Goal: Information Seeking & Learning: Learn about a topic

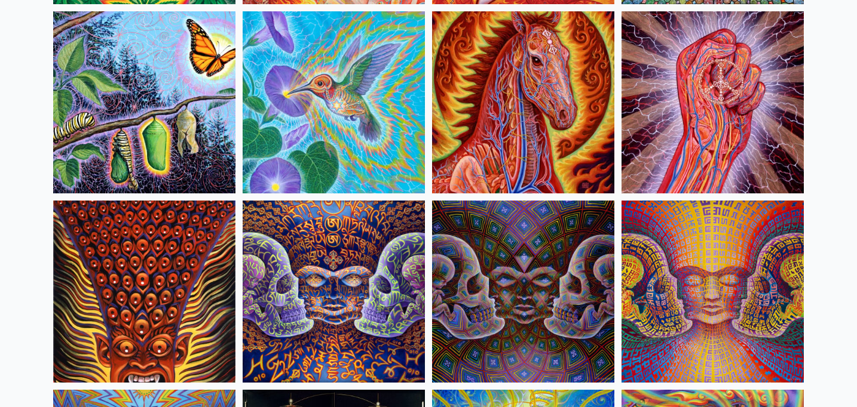
scroll to position [5993, 0]
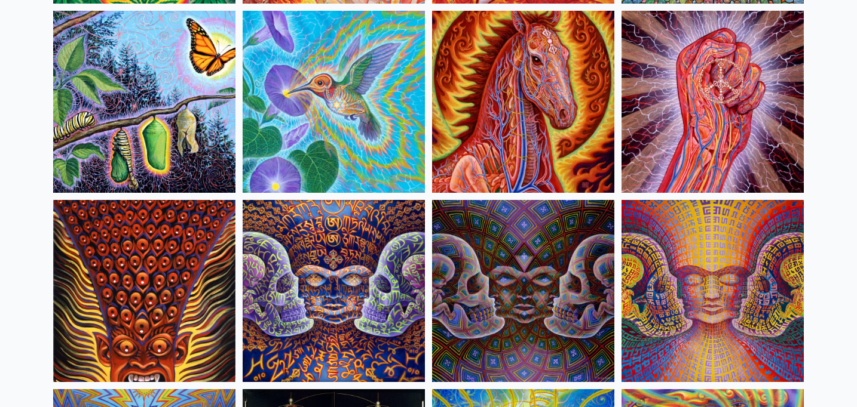
click at [234, 83] on img at bounding box center [144, 102] width 182 height 182
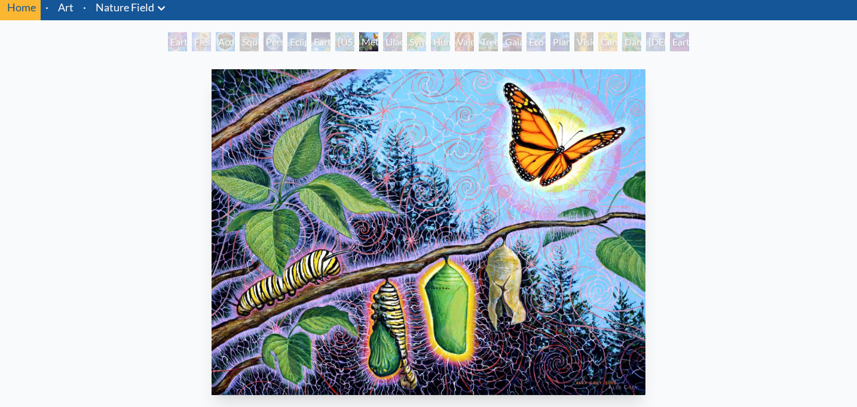
scroll to position [35, 0]
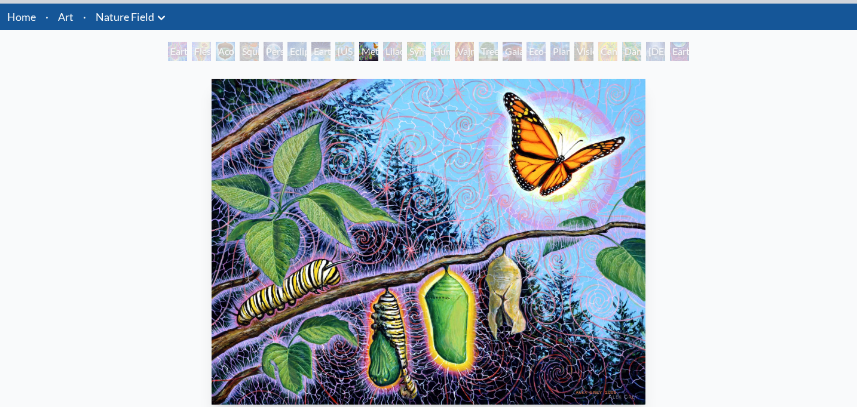
click at [79, 20] on li "·" at bounding box center [84, 17] width 13 height 26
click at [67, 13] on link "Art" at bounding box center [66, 16] width 16 height 17
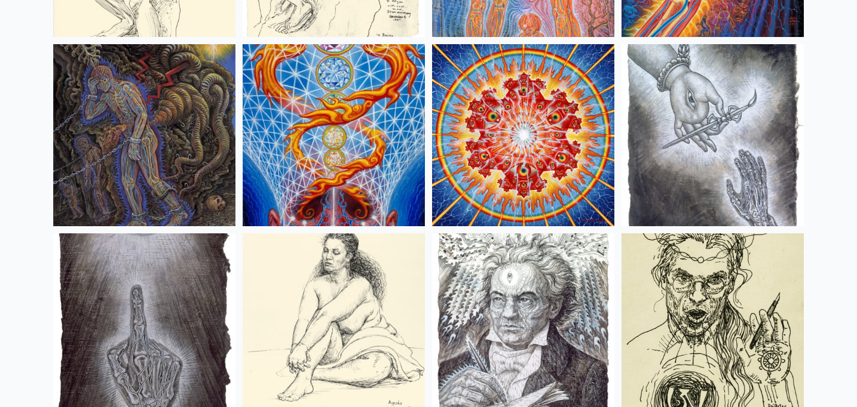
scroll to position [9372, 0]
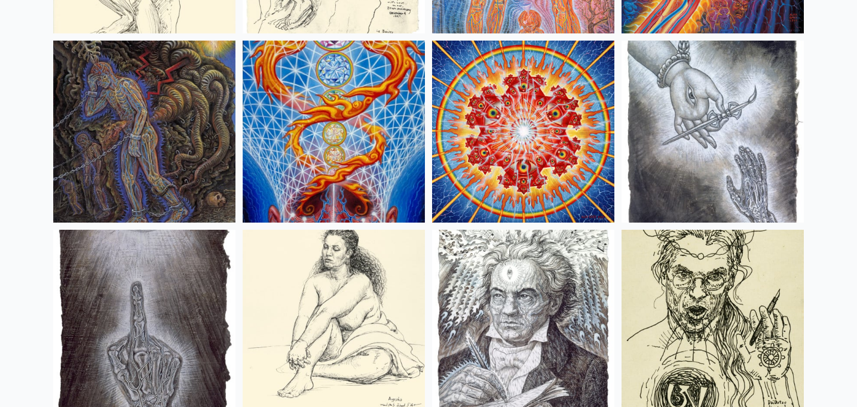
click at [215, 168] on img at bounding box center [144, 132] width 182 height 182
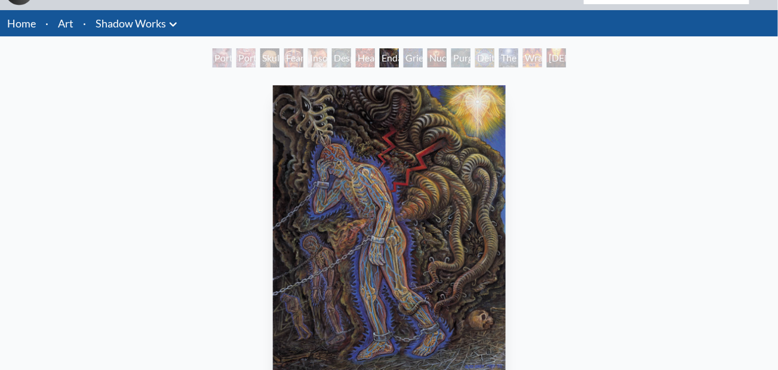
scroll to position [27, 0]
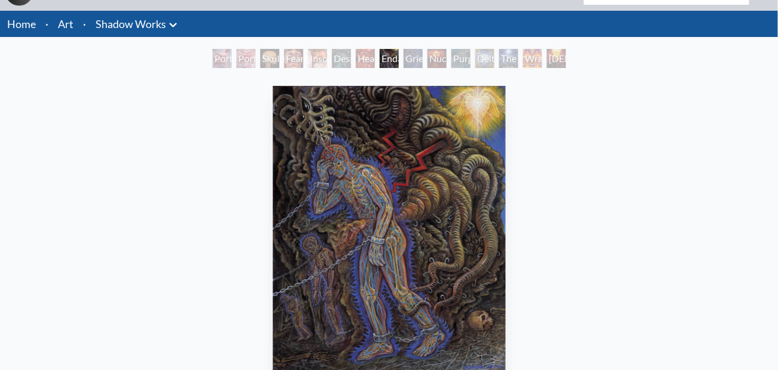
click at [338, 63] on div "Despair" at bounding box center [341, 58] width 19 height 19
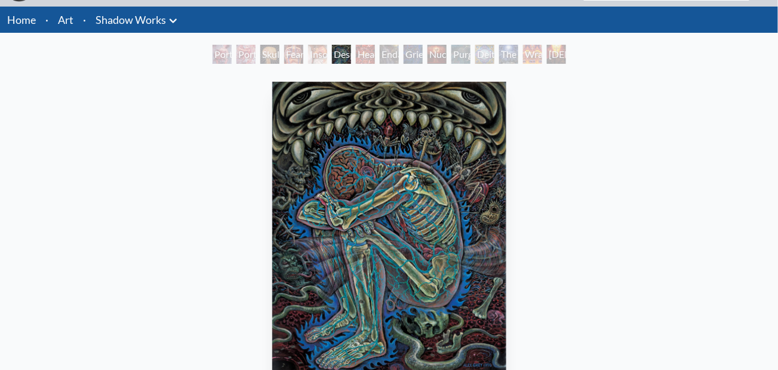
scroll to position [41, 0]
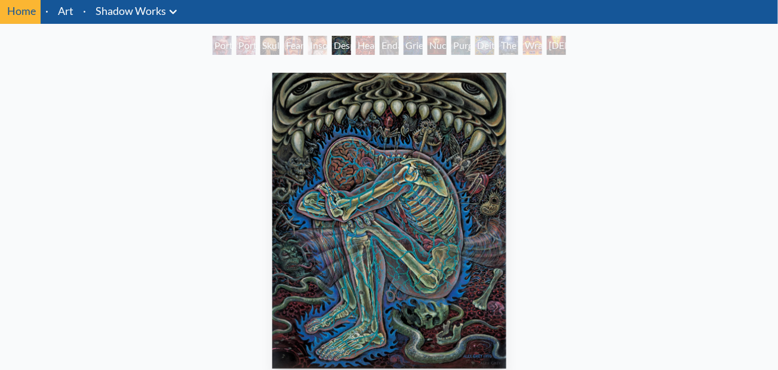
click at [510, 47] on div "The Soul Finds It's Way" at bounding box center [508, 45] width 19 height 19
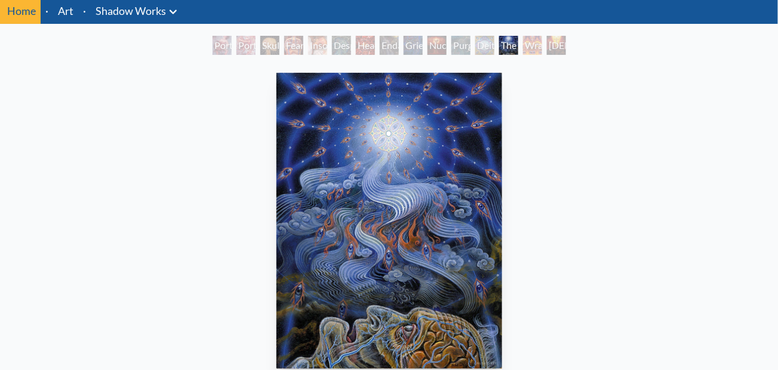
scroll to position [48, 0]
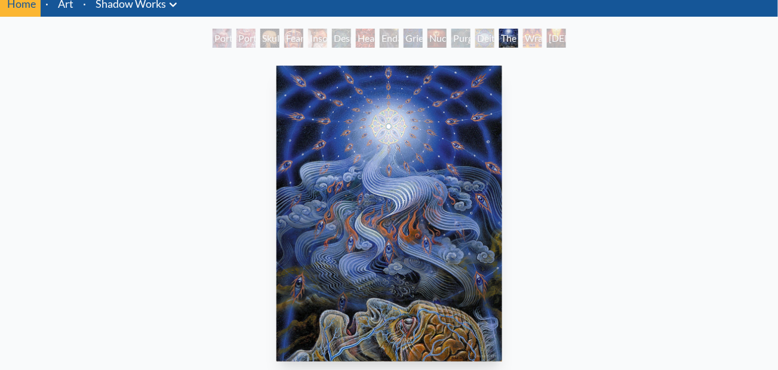
click at [457, 38] on div "Purging" at bounding box center [461, 38] width 19 height 19
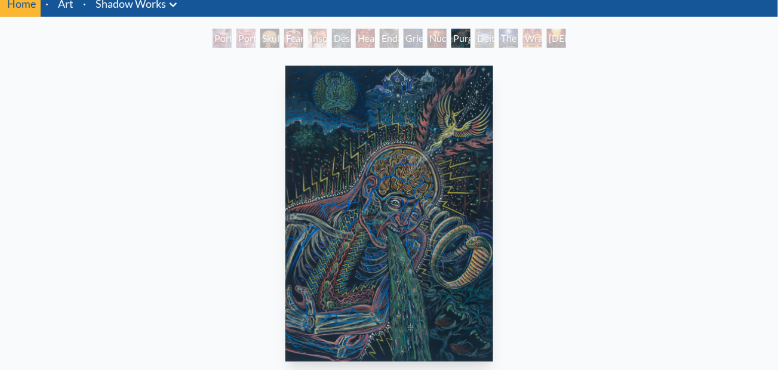
click at [435, 42] on div "Nuclear Crucifixion" at bounding box center [437, 38] width 19 height 19
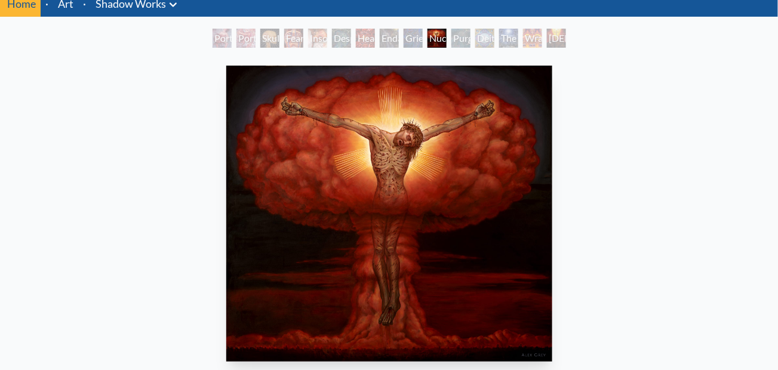
click at [388, 44] on div "Endarkenment" at bounding box center [389, 38] width 19 height 19
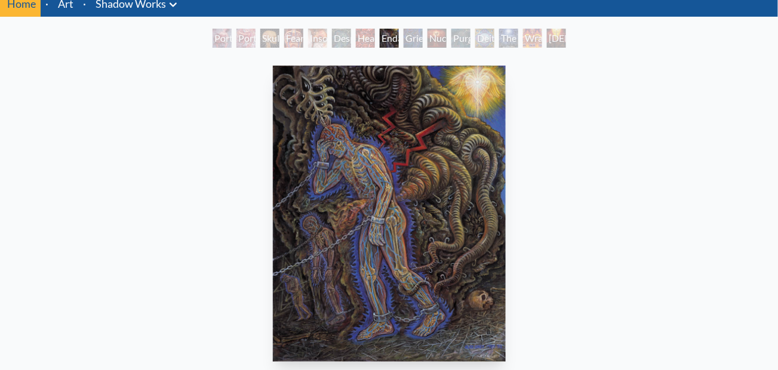
click at [356, 42] on div "Headache" at bounding box center [365, 38] width 19 height 19
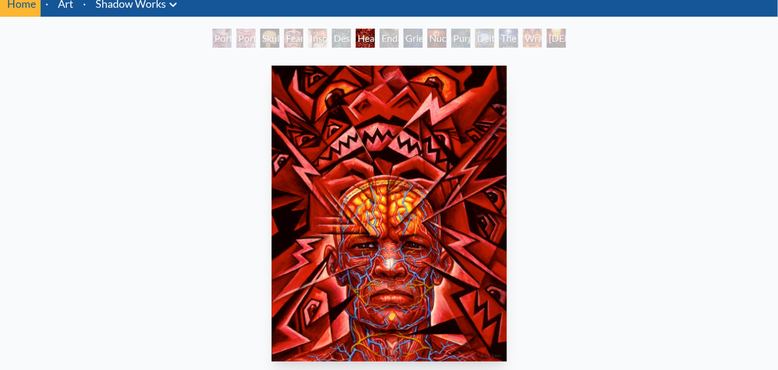
click at [332, 44] on div "Despair" at bounding box center [341, 38] width 19 height 19
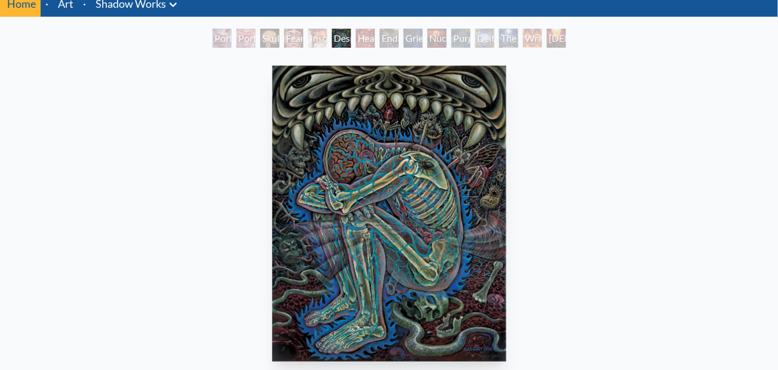
click at [306, 39] on div "Portrait of an Artist 2 Portrait of an Artist 1 Skull Fetus Fear Insomnia Despa…" at bounding box center [389, 40] width 358 height 23
click at [311, 39] on div "Insomnia" at bounding box center [317, 38] width 19 height 19
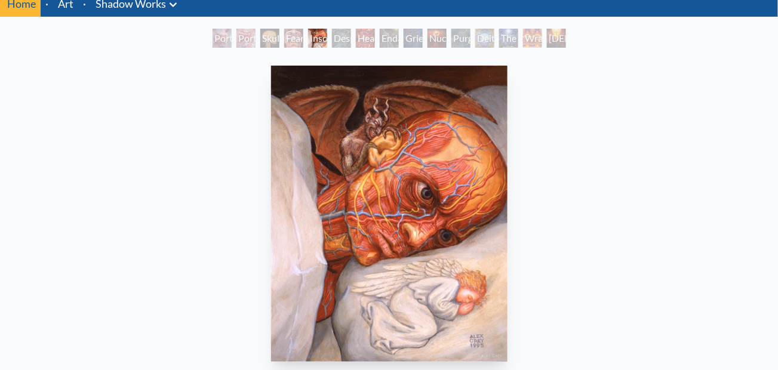
click at [297, 45] on div "Fear" at bounding box center [293, 38] width 19 height 19
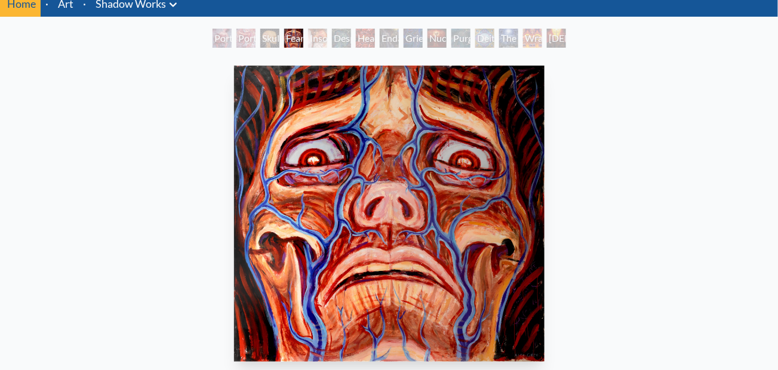
click at [271, 33] on div "Skull Fetus" at bounding box center [269, 38] width 19 height 19
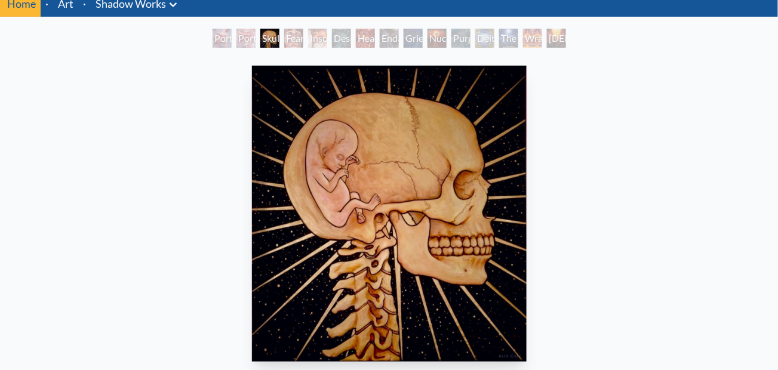
click at [237, 41] on div "Portrait of an Artist 1" at bounding box center [246, 38] width 19 height 19
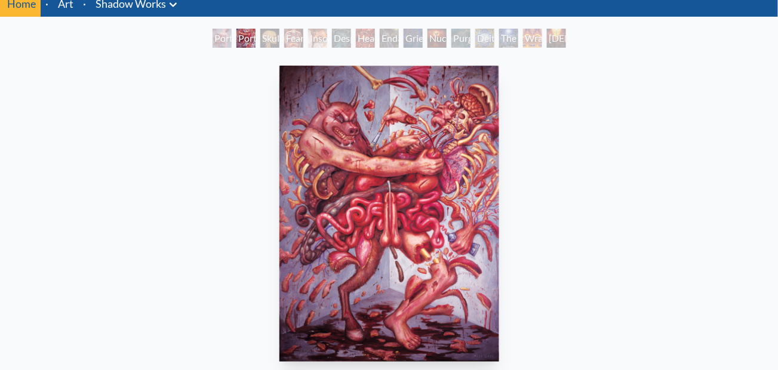
click at [219, 41] on div "Portrait of an Artist 2" at bounding box center [222, 38] width 19 height 19
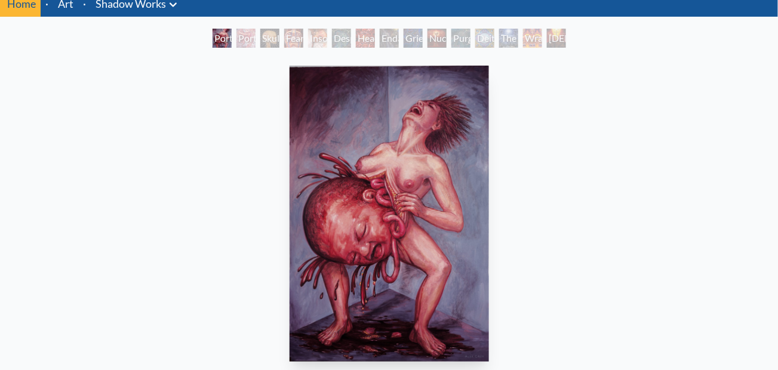
click at [241, 33] on div "Portrait of an Artist 1" at bounding box center [246, 38] width 19 height 19
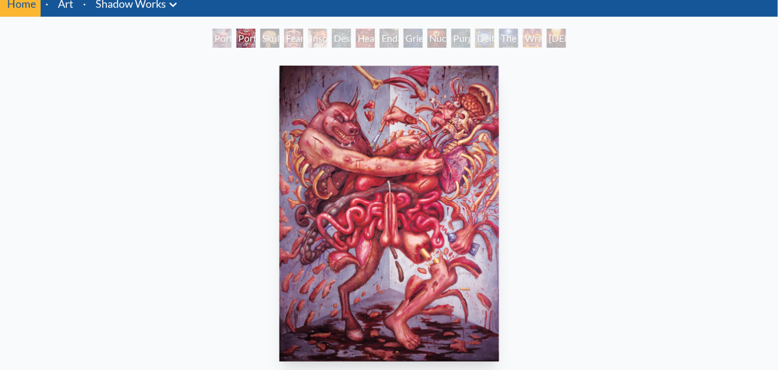
click at [564, 36] on div "Christ & the Two Thieves" at bounding box center [556, 38] width 19 height 19
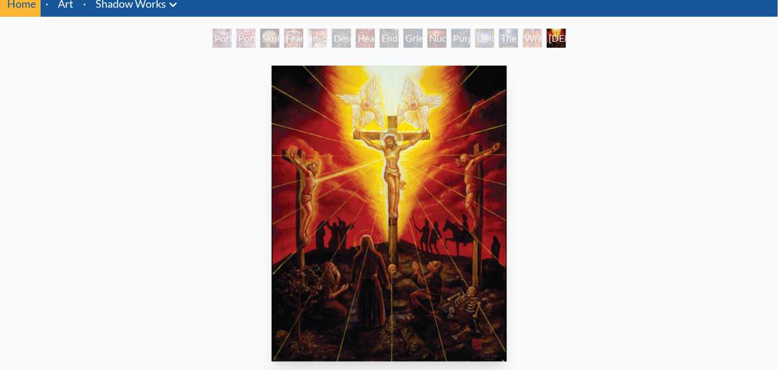
click at [128, 7] on link "Shadow Works" at bounding box center [131, 3] width 70 height 17
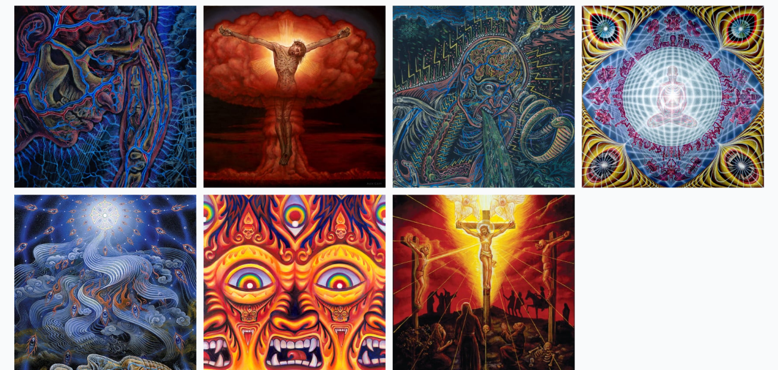
scroll to position [507, 0]
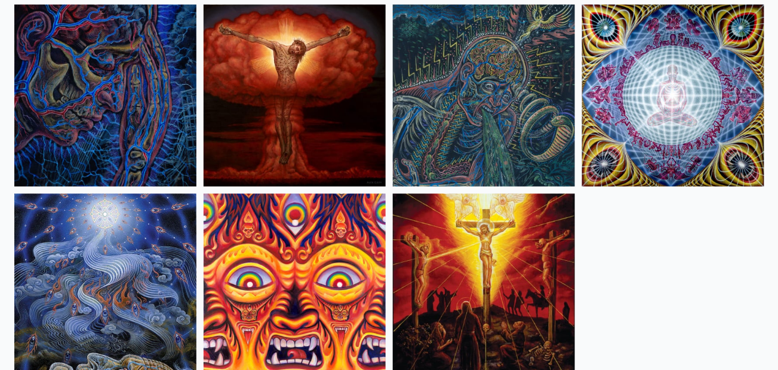
click at [103, 99] on img at bounding box center [105, 96] width 182 height 182
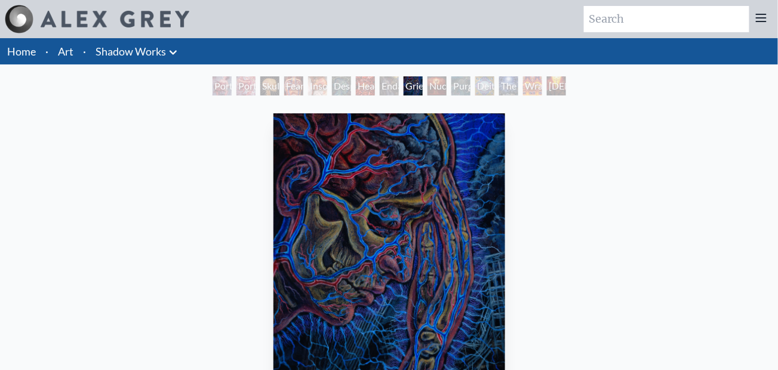
click at [56, 53] on li "Art" at bounding box center [65, 51] width 25 height 26
click at [66, 50] on link "Art" at bounding box center [66, 51] width 16 height 17
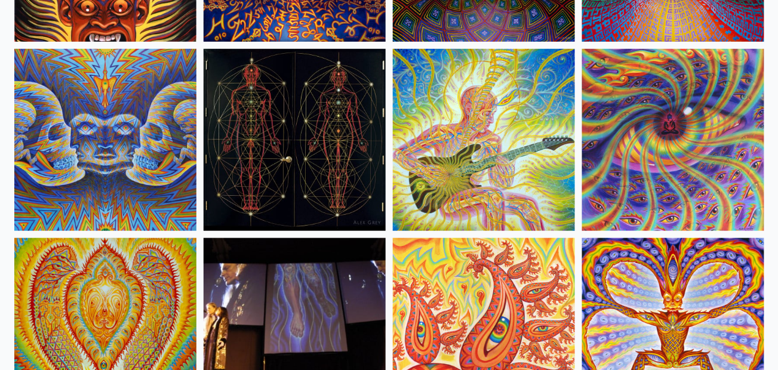
scroll to position [6362, 0]
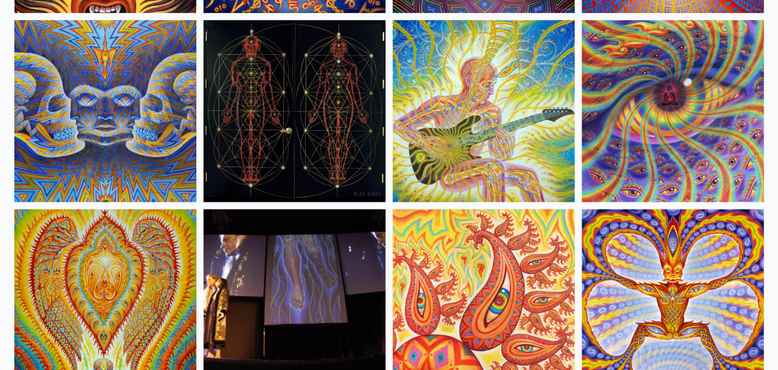
click at [517, 150] on img at bounding box center [484, 111] width 182 height 182
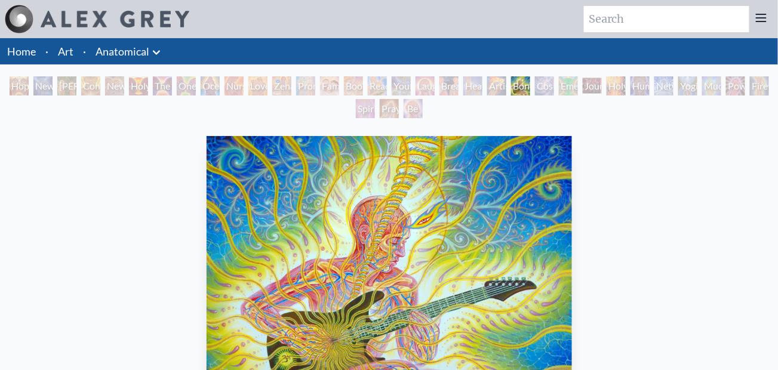
click at [406, 108] on div "Be a Good Human Being" at bounding box center [413, 108] width 19 height 19
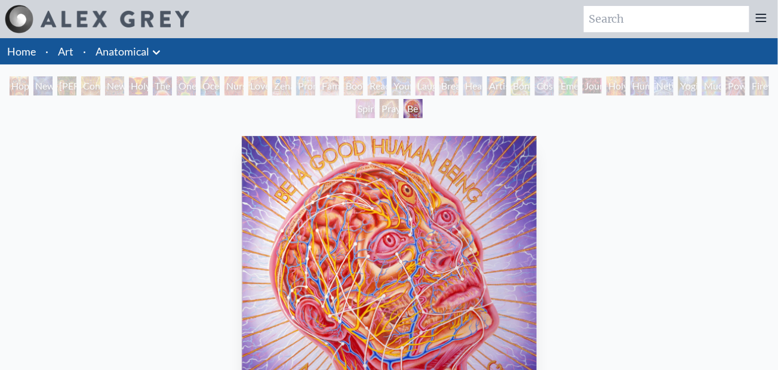
click at [67, 60] on li "Art" at bounding box center [65, 51] width 25 height 26
click at [266, 89] on div "Love Circuit" at bounding box center [258, 85] width 19 height 19
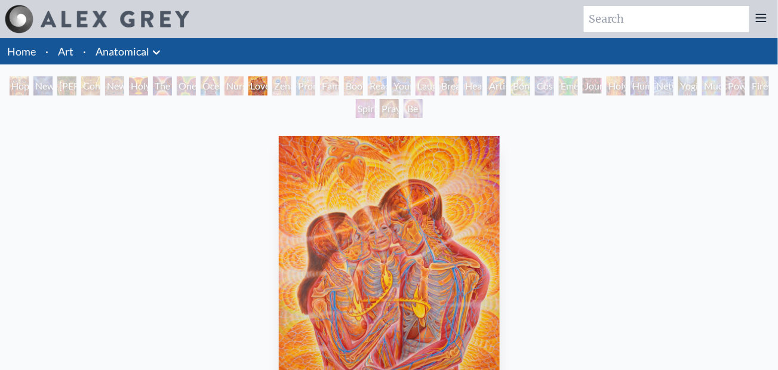
click at [225, 89] on div "Nursing" at bounding box center [234, 85] width 19 height 19
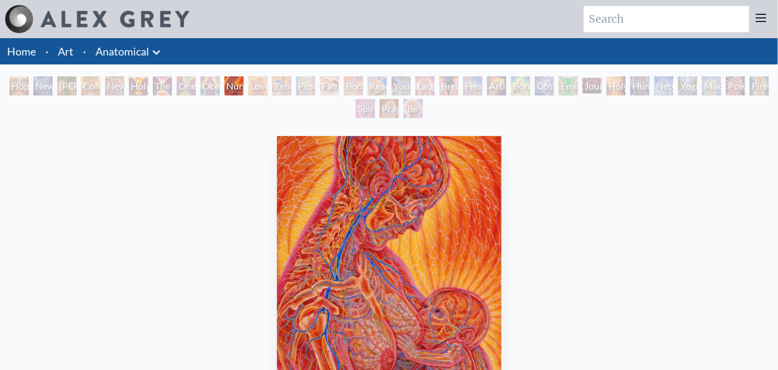
click at [201, 87] on div "Ocean of Love Bliss" at bounding box center [210, 85] width 19 height 19
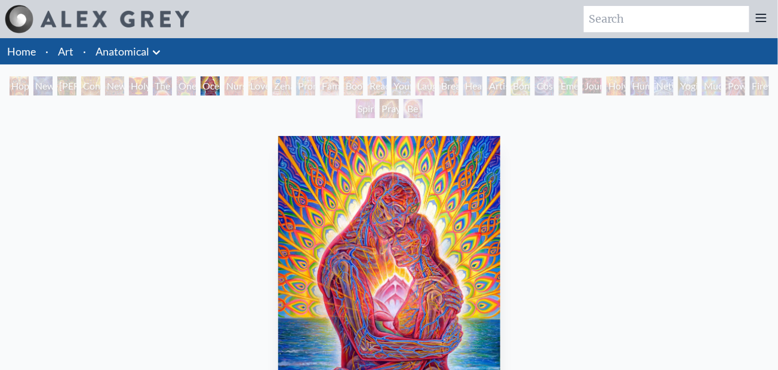
click at [140, 90] on div "Holy Grail" at bounding box center [138, 85] width 19 height 19
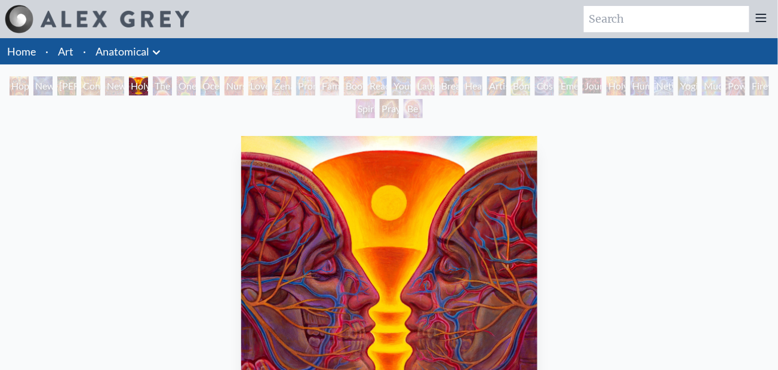
click at [122, 47] on link "Anatomical" at bounding box center [123, 51] width 54 height 17
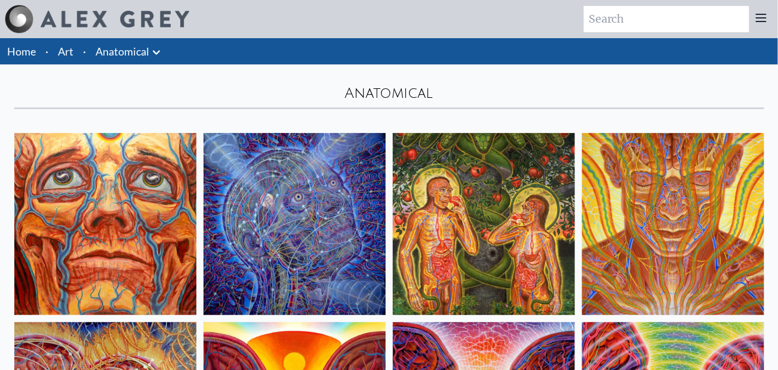
click at [72, 56] on link "Art" at bounding box center [66, 51] width 16 height 17
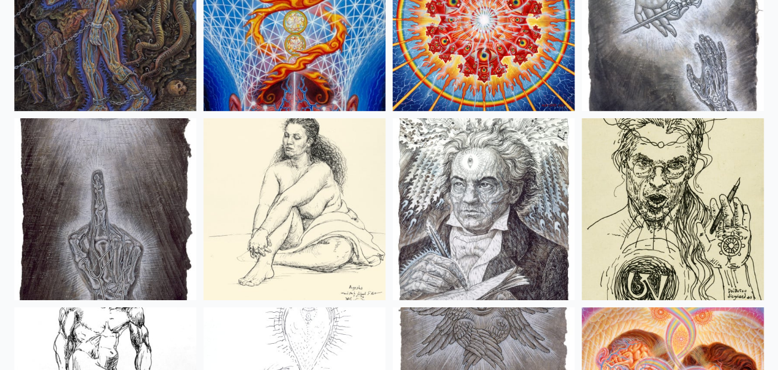
scroll to position [9488, 0]
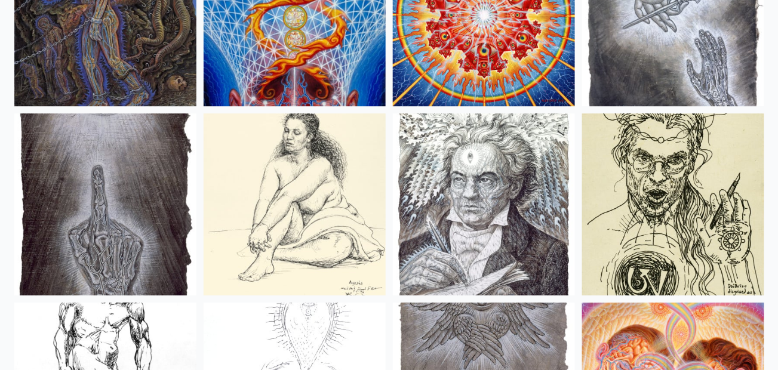
click at [309, 71] on img at bounding box center [295, 15] width 182 height 182
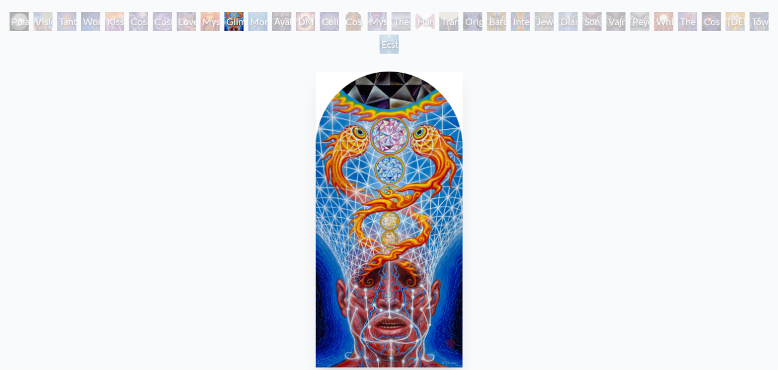
scroll to position [65, 0]
click at [397, 47] on div "Ecstasy" at bounding box center [389, 43] width 19 height 19
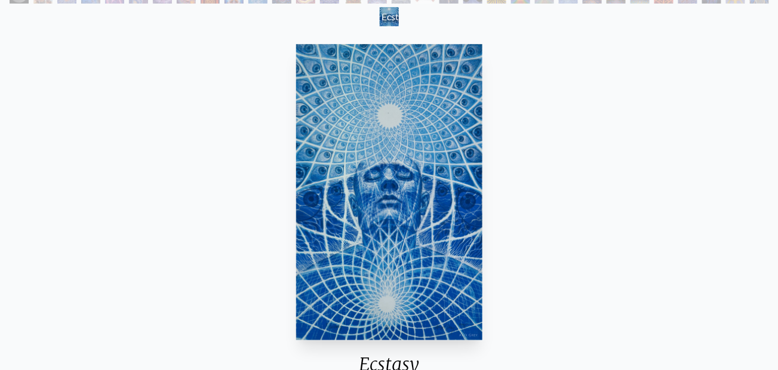
scroll to position [35, 0]
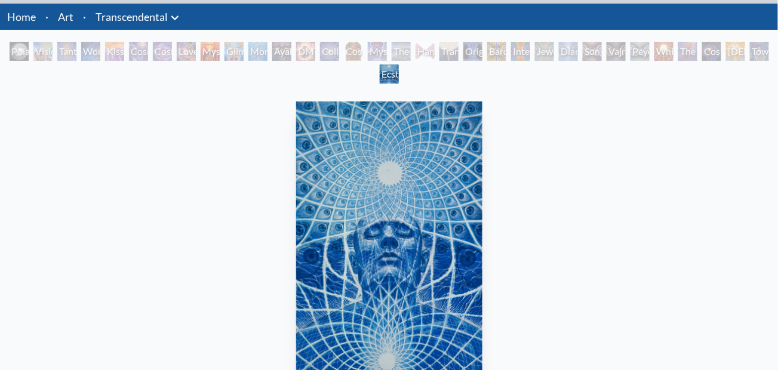
click at [694, 54] on div "The Great Turn" at bounding box center [688, 51] width 19 height 19
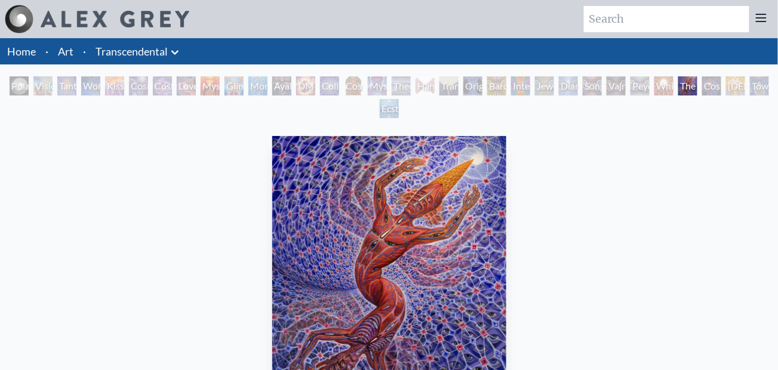
click at [69, 87] on div "Tantra" at bounding box center [66, 85] width 19 height 19
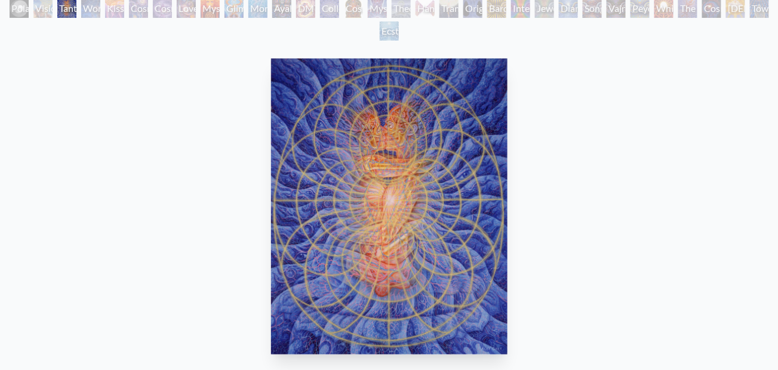
scroll to position [79, 0]
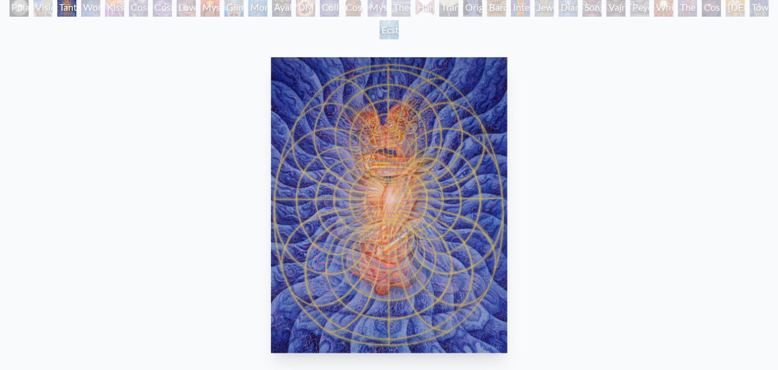
click at [91, 12] on div "Wonder" at bounding box center [90, 7] width 19 height 19
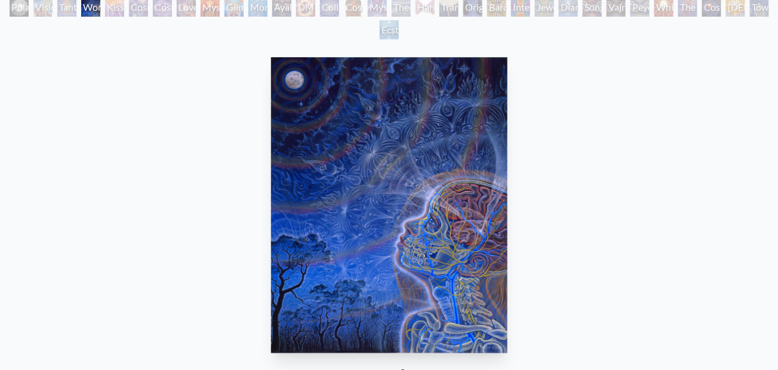
click at [192, 8] on div "Love is a Cosmic Force" at bounding box center [186, 7] width 19 height 19
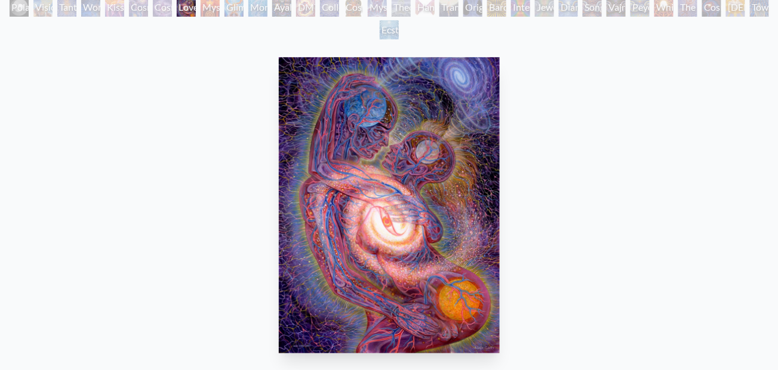
click at [237, 10] on div "Glimpsing the Empyrean" at bounding box center [234, 7] width 19 height 19
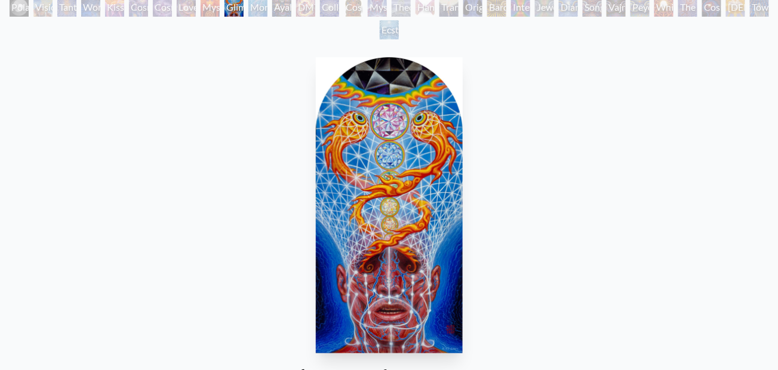
click at [284, 13] on div "Ayahuasca Visitation" at bounding box center [281, 7] width 19 height 19
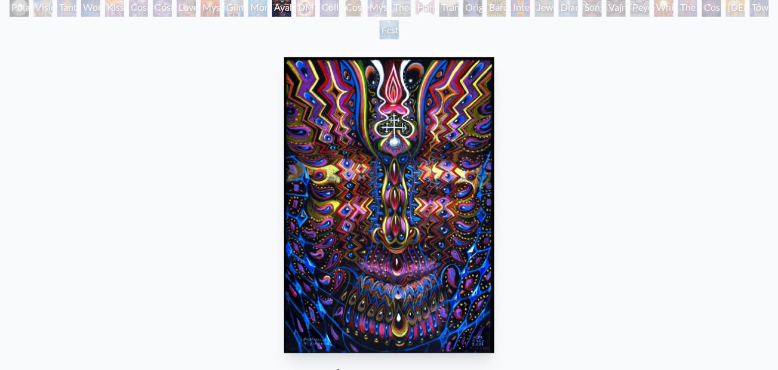
click at [258, 8] on div "Monochord" at bounding box center [258, 7] width 19 height 19
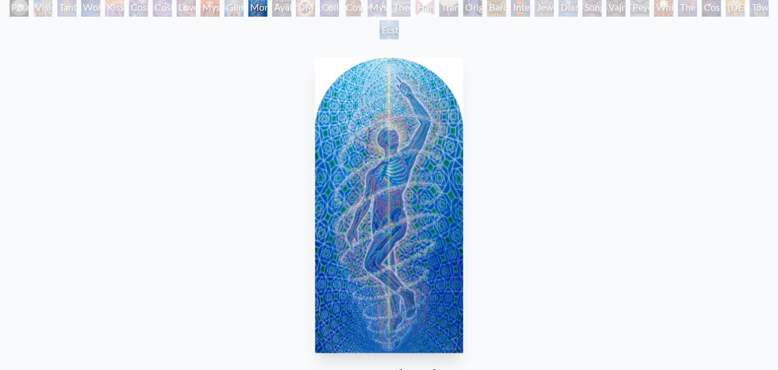
click at [286, 11] on div "Ayahuasca Visitation" at bounding box center [281, 7] width 19 height 19
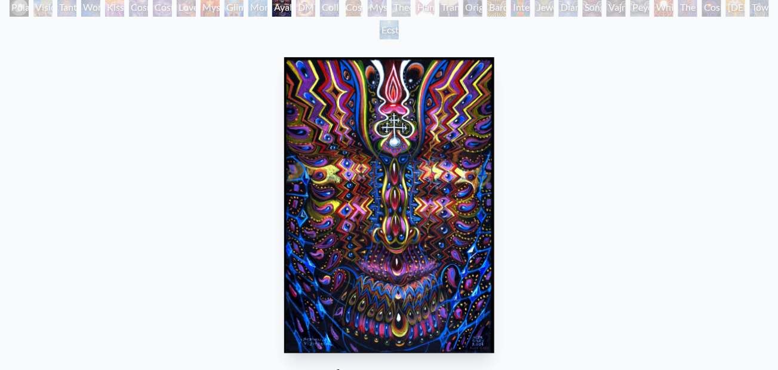
click at [363, 4] on div "Cosmic Christ" at bounding box center [353, 7] width 19 height 19
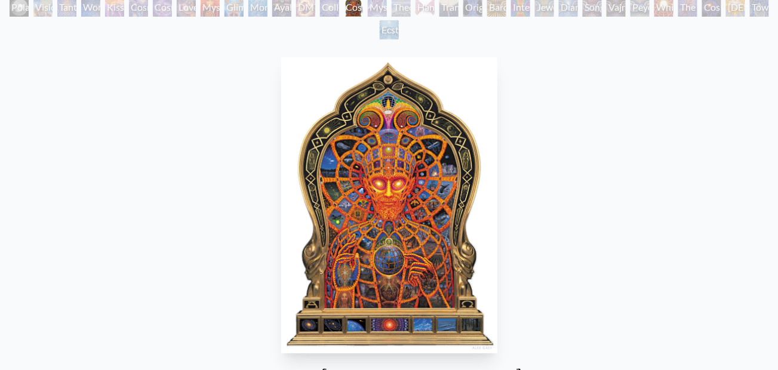
click at [698, 8] on div "The Great Turn" at bounding box center [688, 7] width 19 height 19
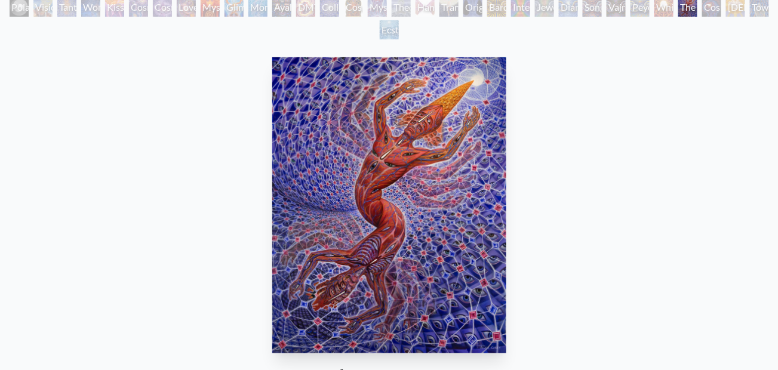
click at [760, 9] on div "Polar Unity Spiral Visionary Origin of Language Tantra Wonder Kiss of the Muse …" at bounding box center [389, 20] width 778 height 45
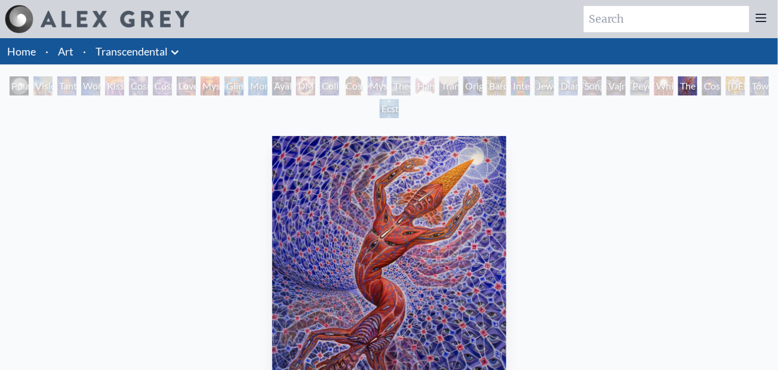
click at [148, 23] on img at bounding box center [115, 19] width 149 height 17
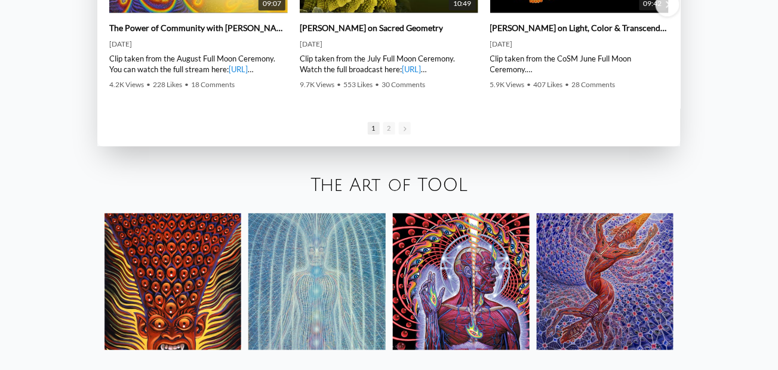
scroll to position [1701, 0]
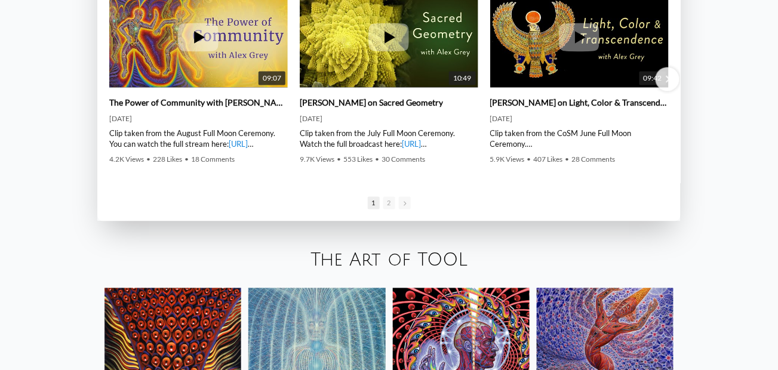
click at [389, 265] on link "The Art of TOOL" at bounding box center [389, 261] width 157 height 20
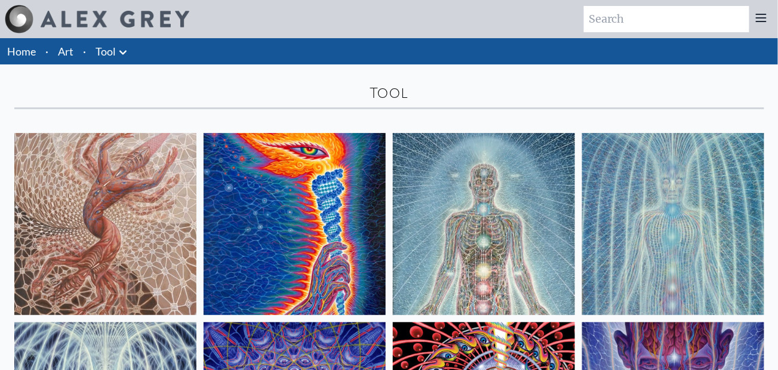
click at [65, 60] on li "Art" at bounding box center [65, 51] width 25 height 26
click at [70, 57] on link "Art" at bounding box center [66, 51] width 16 height 17
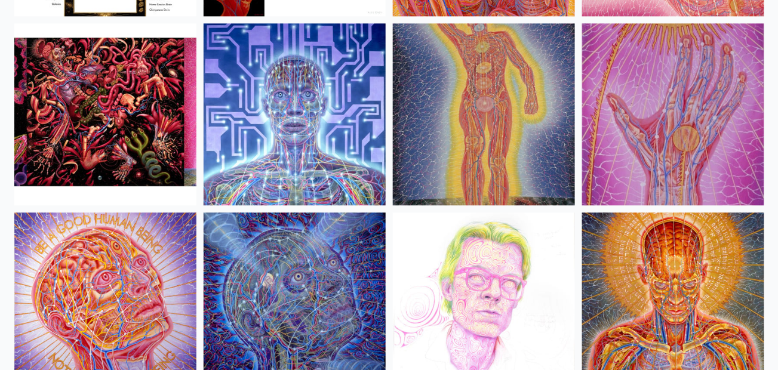
scroll to position [12998, 0]
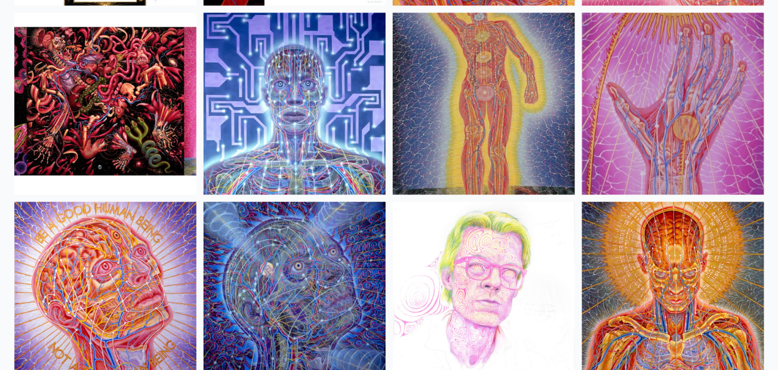
click at [142, 114] on img at bounding box center [105, 104] width 182 height 182
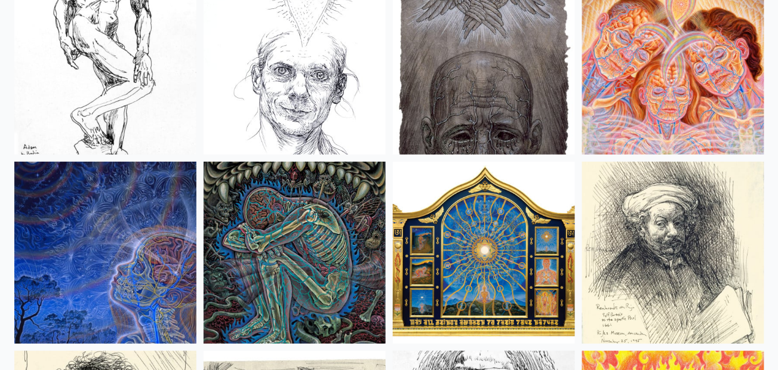
scroll to position [9825, 0]
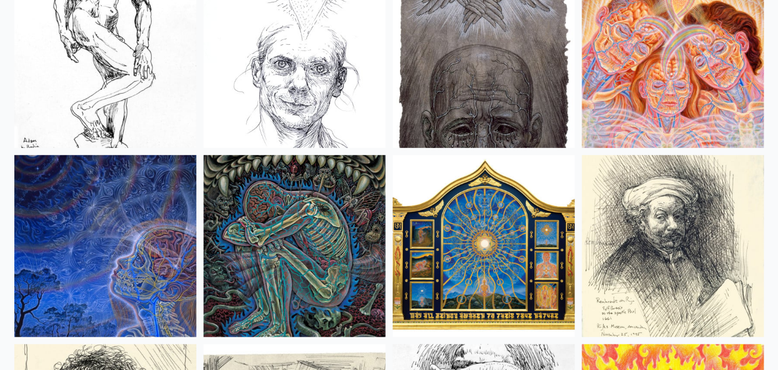
click at [525, 261] on img at bounding box center [484, 246] width 182 height 182
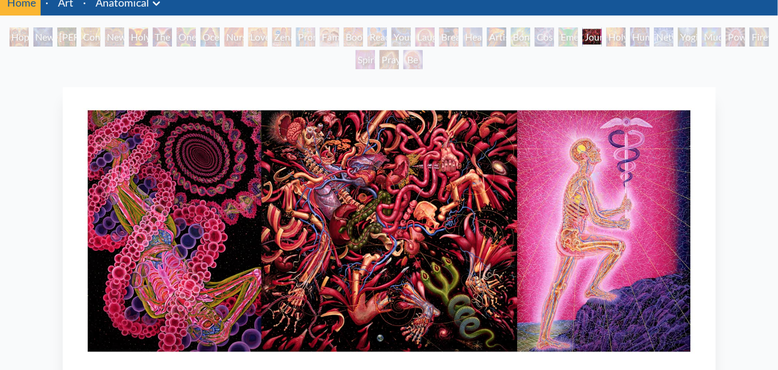
scroll to position [43, 0]
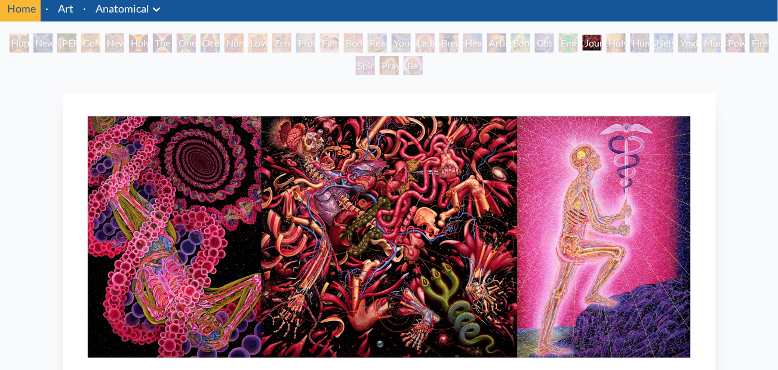
click at [375, 63] on div "Spirit Animates the Flesh" at bounding box center [365, 65] width 19 height 19
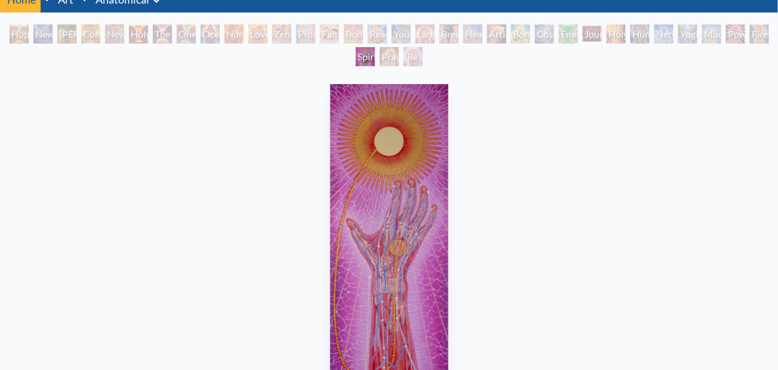
scroll to position [50, 0]
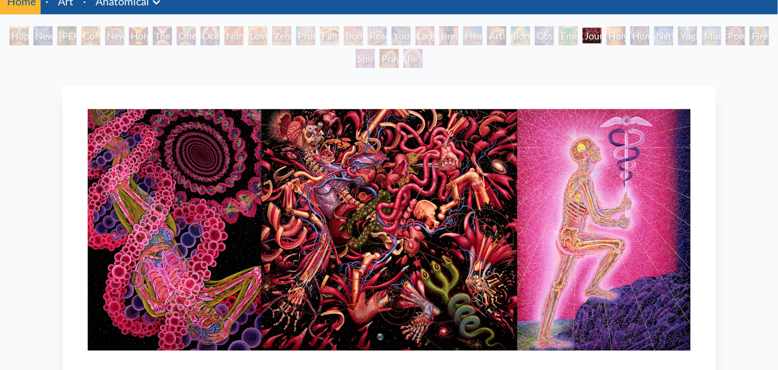
scroll to position [43, 0]
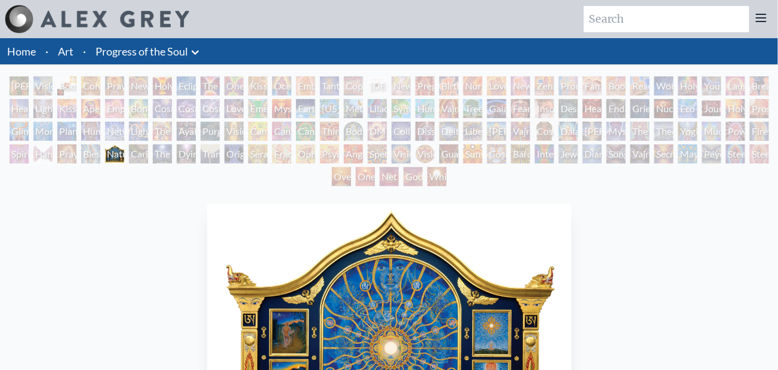
click at [495, 108] on div "Gaia" at bounding box center [496, 108] width 19 height 19
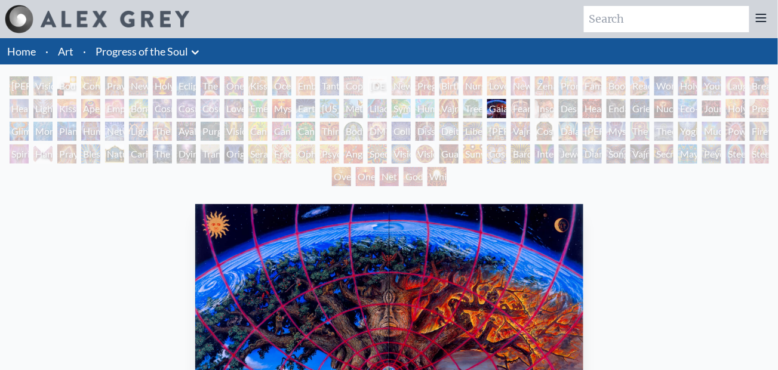
click at [575, 111] on div "Despair" at bounding box center [568, 108] width 19 height 19
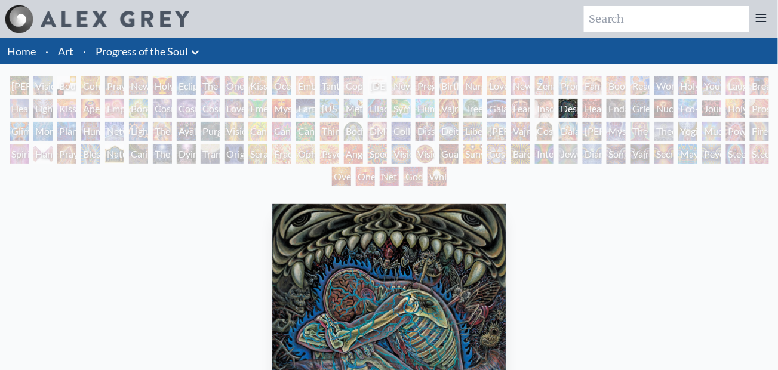
click at [158, 158] on div "The Soul Finds It's Way" at bounding box center [162, 154] width 19 height 19
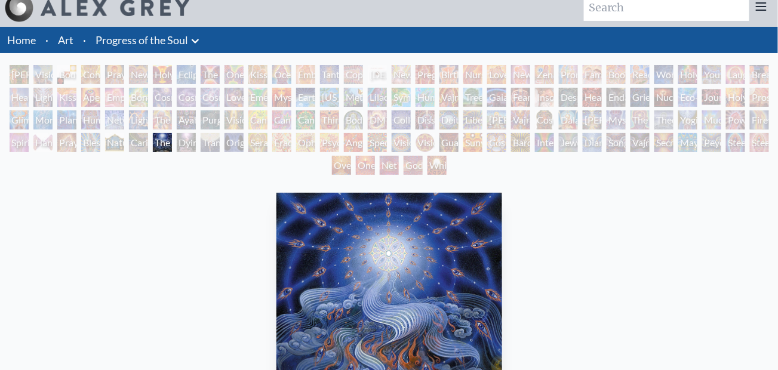
scroll to position [18, 0]
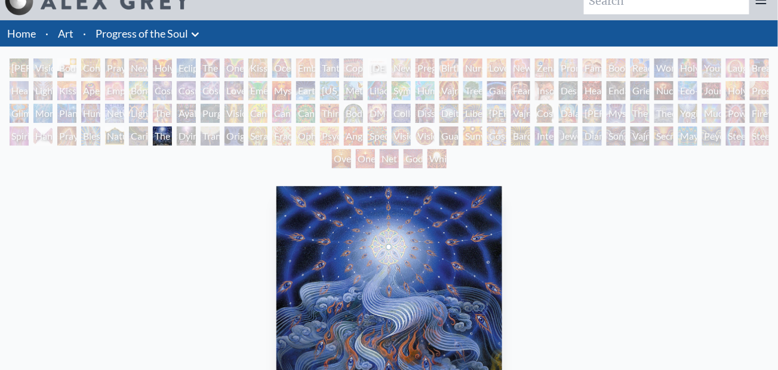
click at [636, 87] on div "Grieving" at bounding box center [640, 90] width 19 height 19
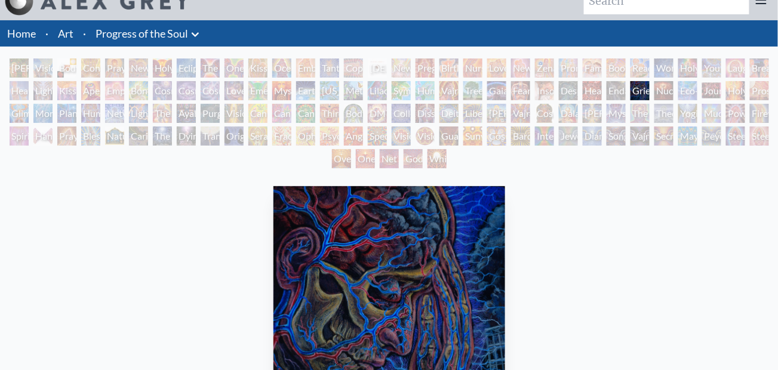
click at [682, 89] on div "Eco-Atlas" at bounding box center [688, 90] width 19 height 19
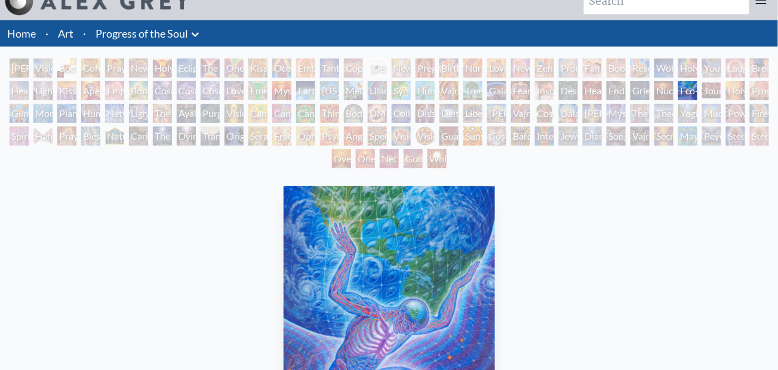
click at [732, 91] on div "Holy Fire" at bounding box center [735, 90] width 19 height 19
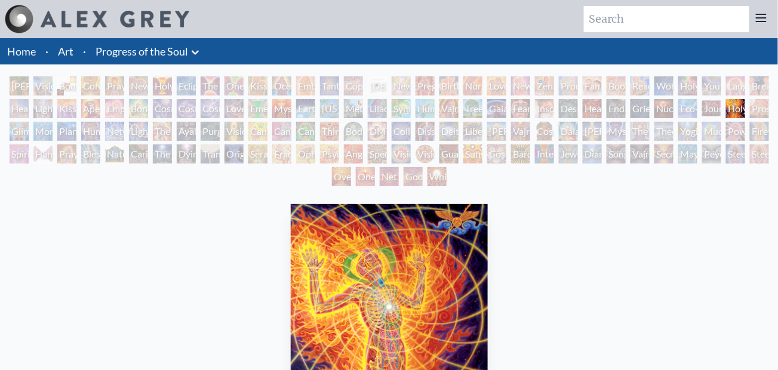
click at [662, 87] on div "Wonder" at bounding box center [664, 85] width 19 height 19
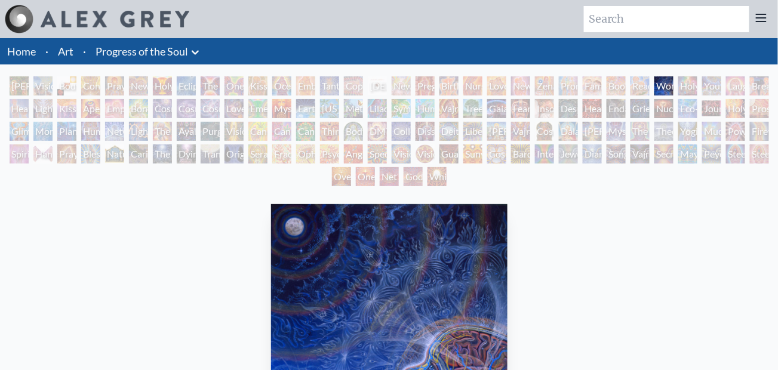
click at [327, 88] on div "Tantra" at bounding box center [329, 85] width 19 height 19
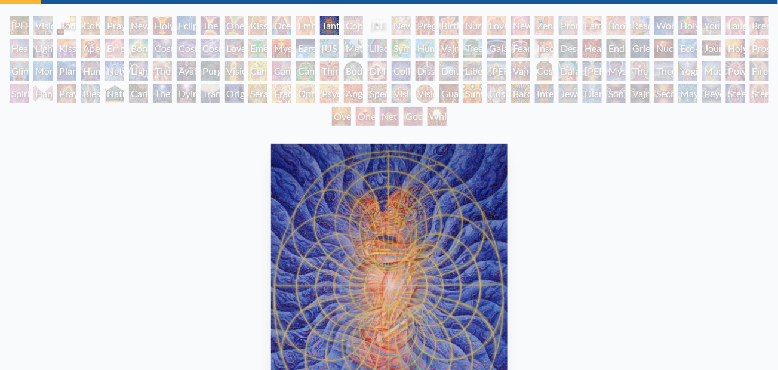
scroll to position [60, 0]
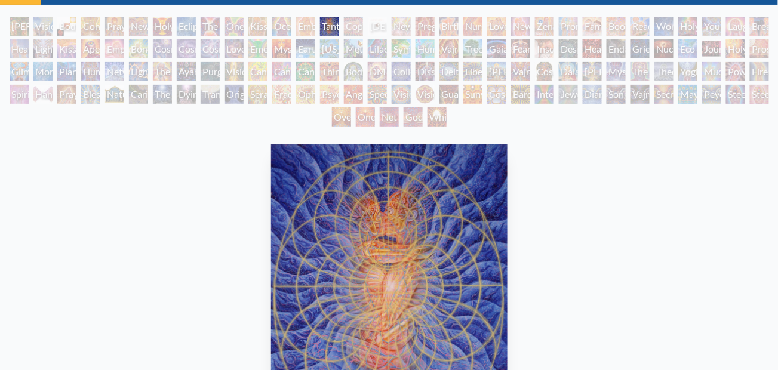
click at [402, 50] on div "Symbiosis: Gall Wasp & Oak Tree" at bounding box center [401, 48] width 19 height 19
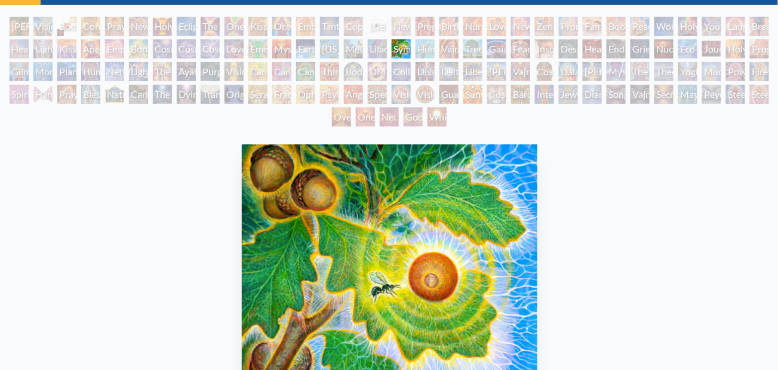
scroll to position [61, 0]
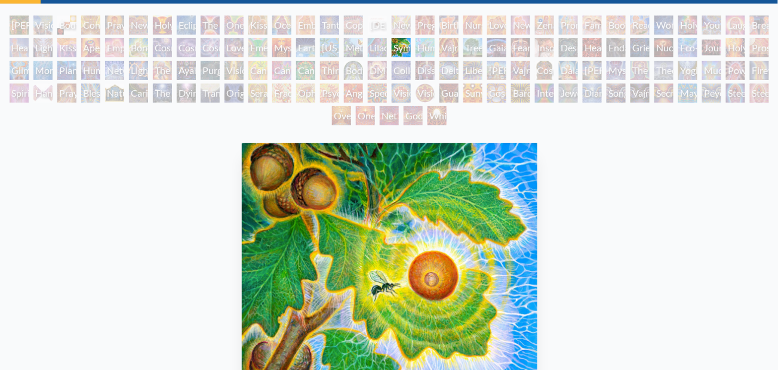
click at [346, 44] on div "Metamorphosis" at bounding box center [353, 47] width 19 height 19
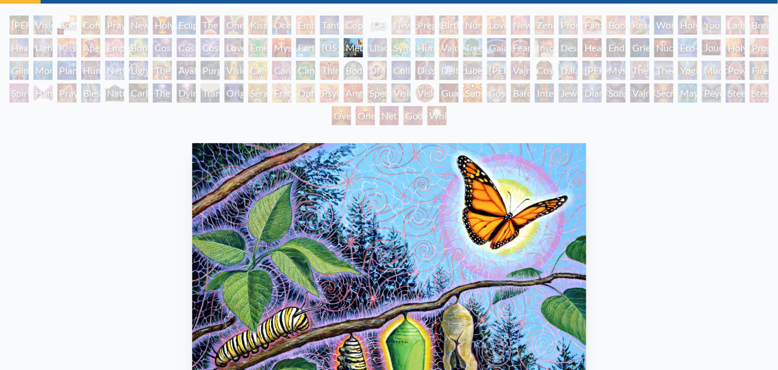
click at [274, 51] on div "Mysteriosa 2" at bounding box center [281, 47] width 19 height 19
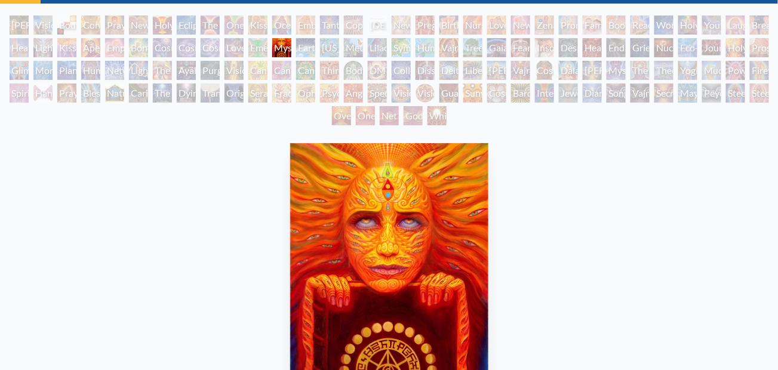
click at [201, 41] on div "Cosmic Lovers" at bounding box center [210, 47] width 19 height 19
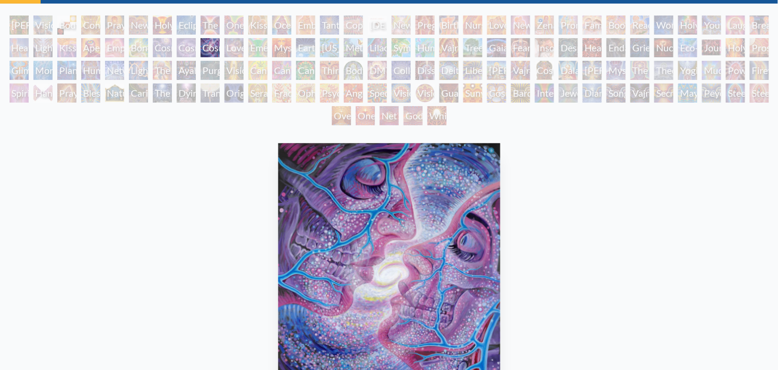
click at [173, 46] on div "Adam & Eve Visionary Origin of Language Body, Mind, Spirit Contemplation Prayin…" at bounding box center [389, 73] width 778 height 114
click at [119, 46] on div "Empowerment" at bounding box center [114, 47] width 19 height 19
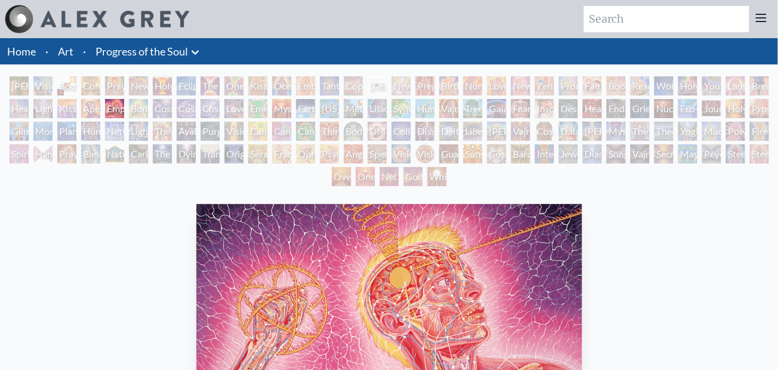
click at [69, 51] on link "Art" at bounding box center [66, 51] width 16 height 17
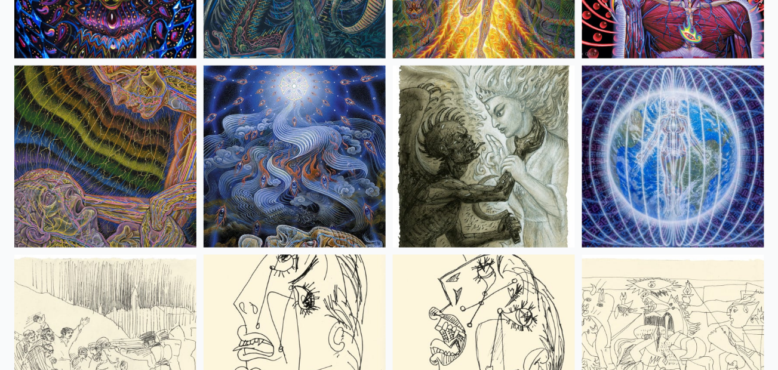
scroll to position [7640, 0]
